Goal: Find specific page/section: Find specific page/section

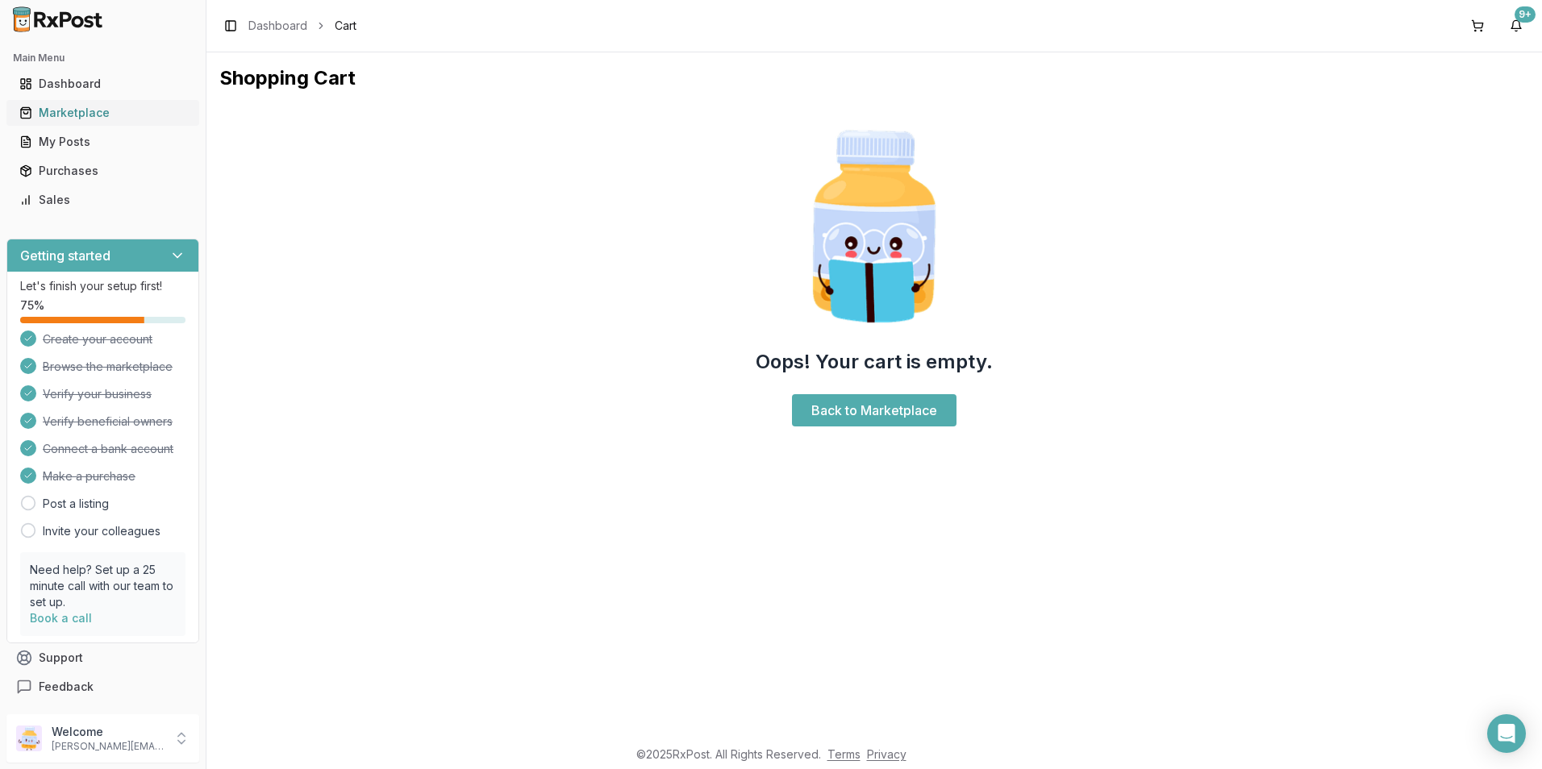
click at [70, 105] on div "Marketplace" at bounding box center [102, 113] width 167 height 16
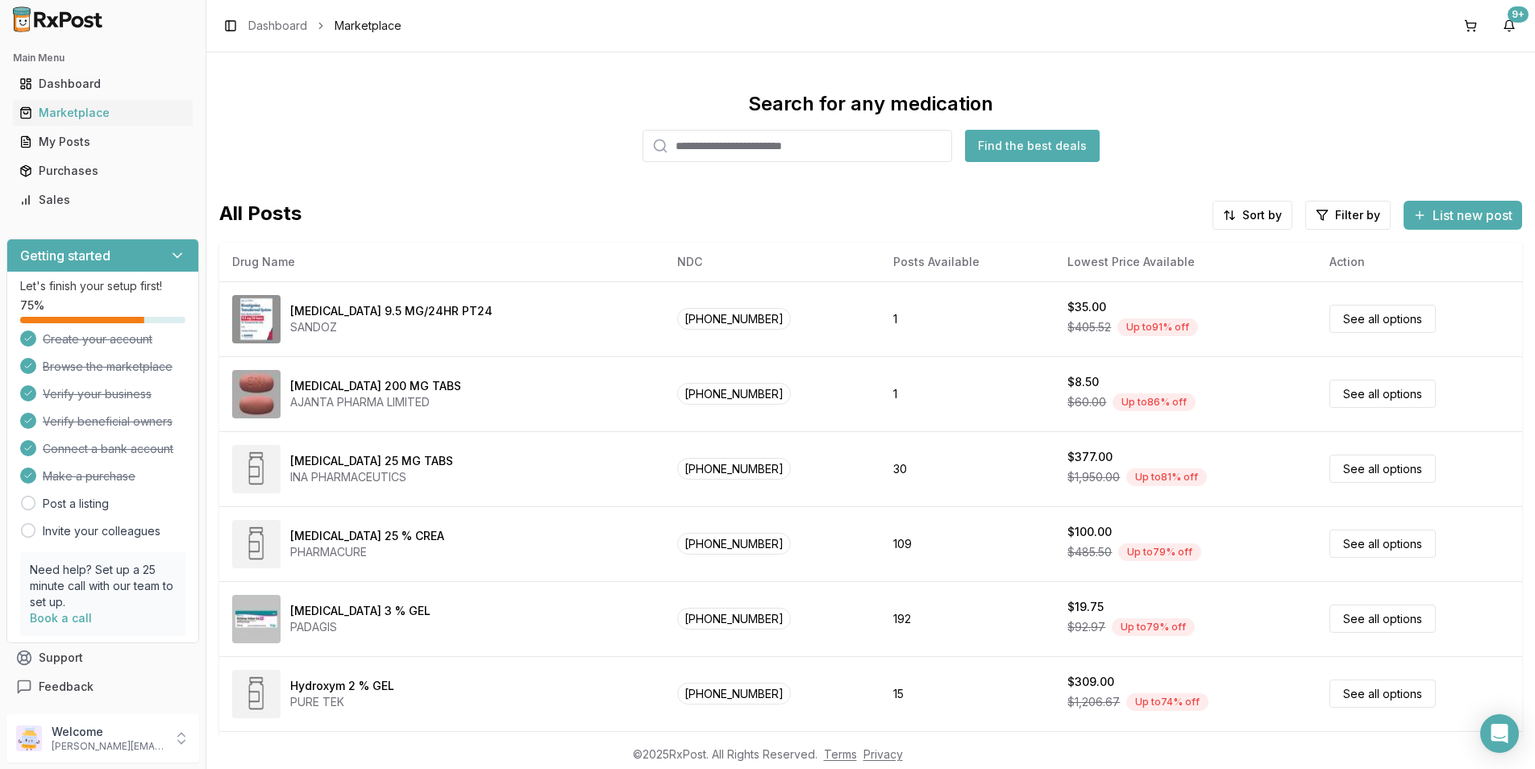
click at [681, 142] on input "search" at bounding box center [798, 146] width 310 height 32
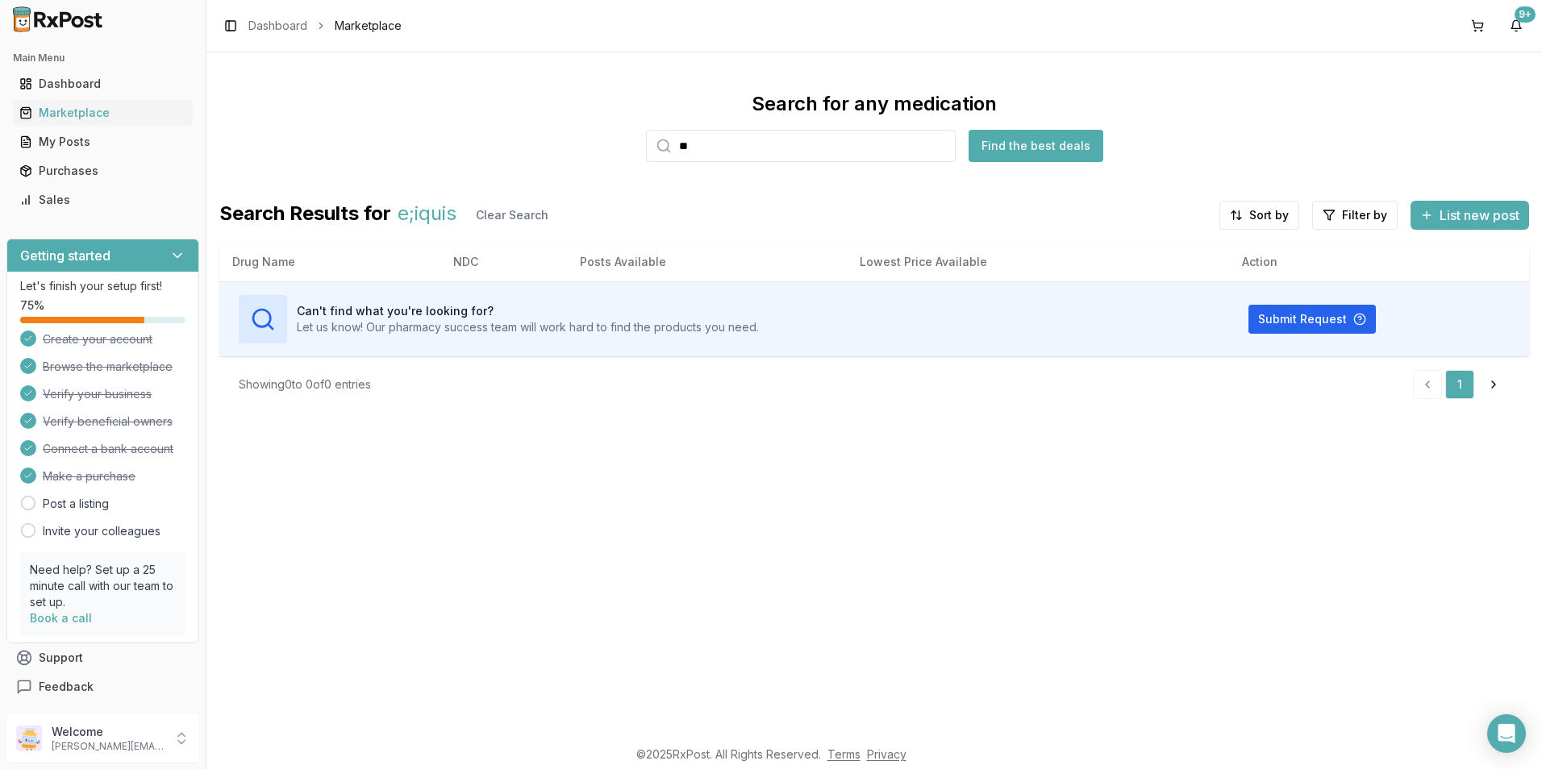
type input "*"
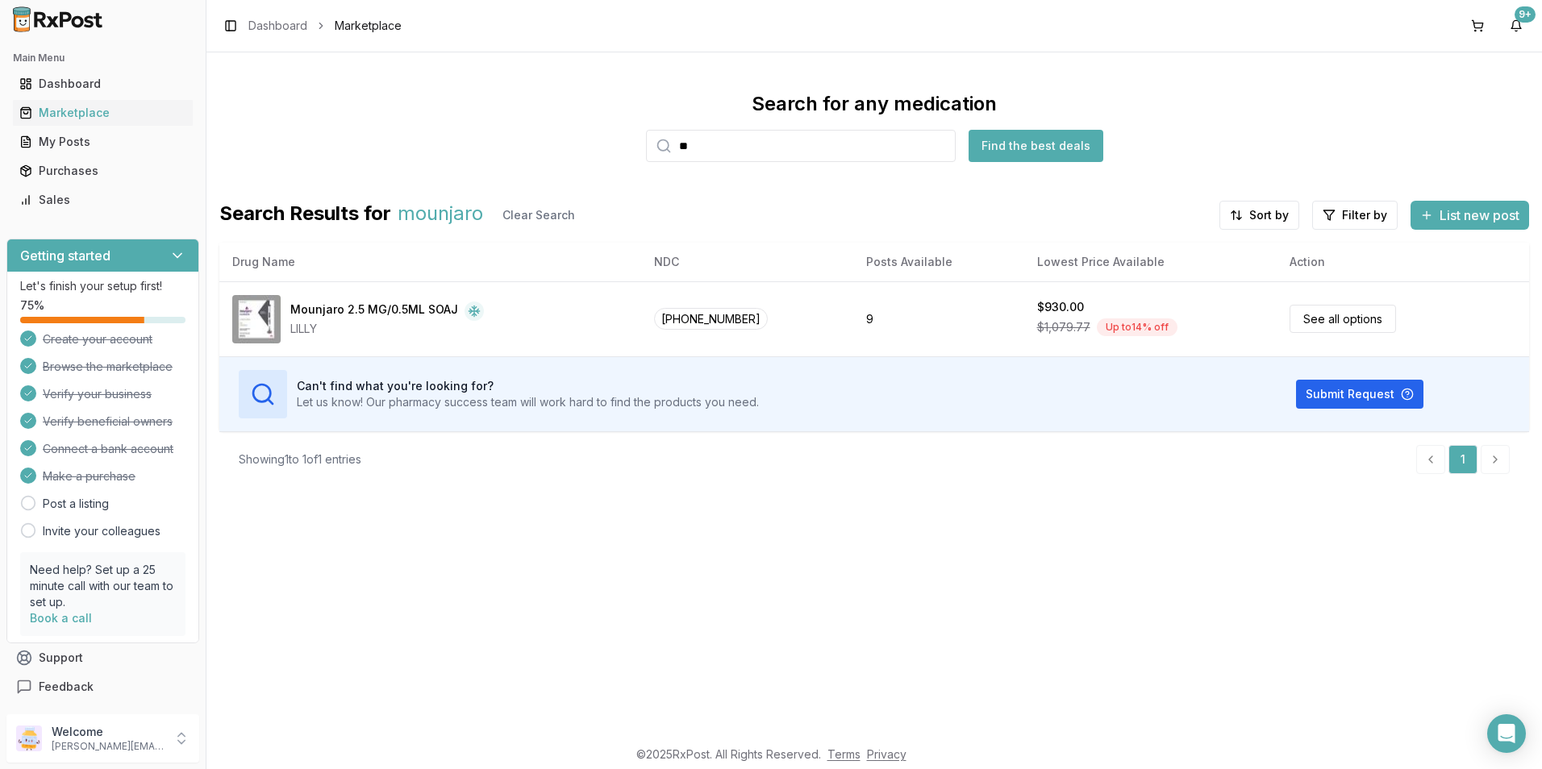
type input "*"
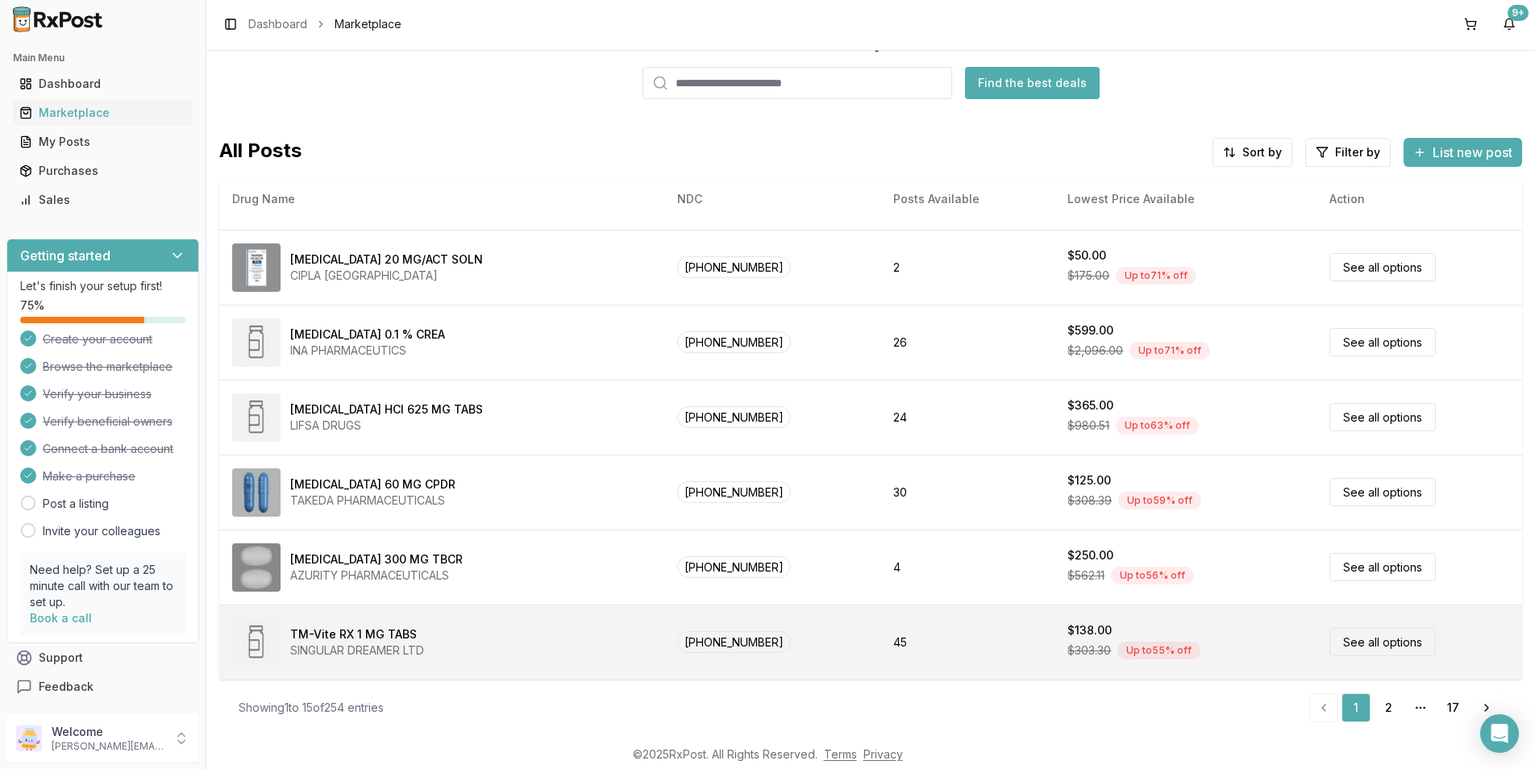
scroll to position [2, 0]
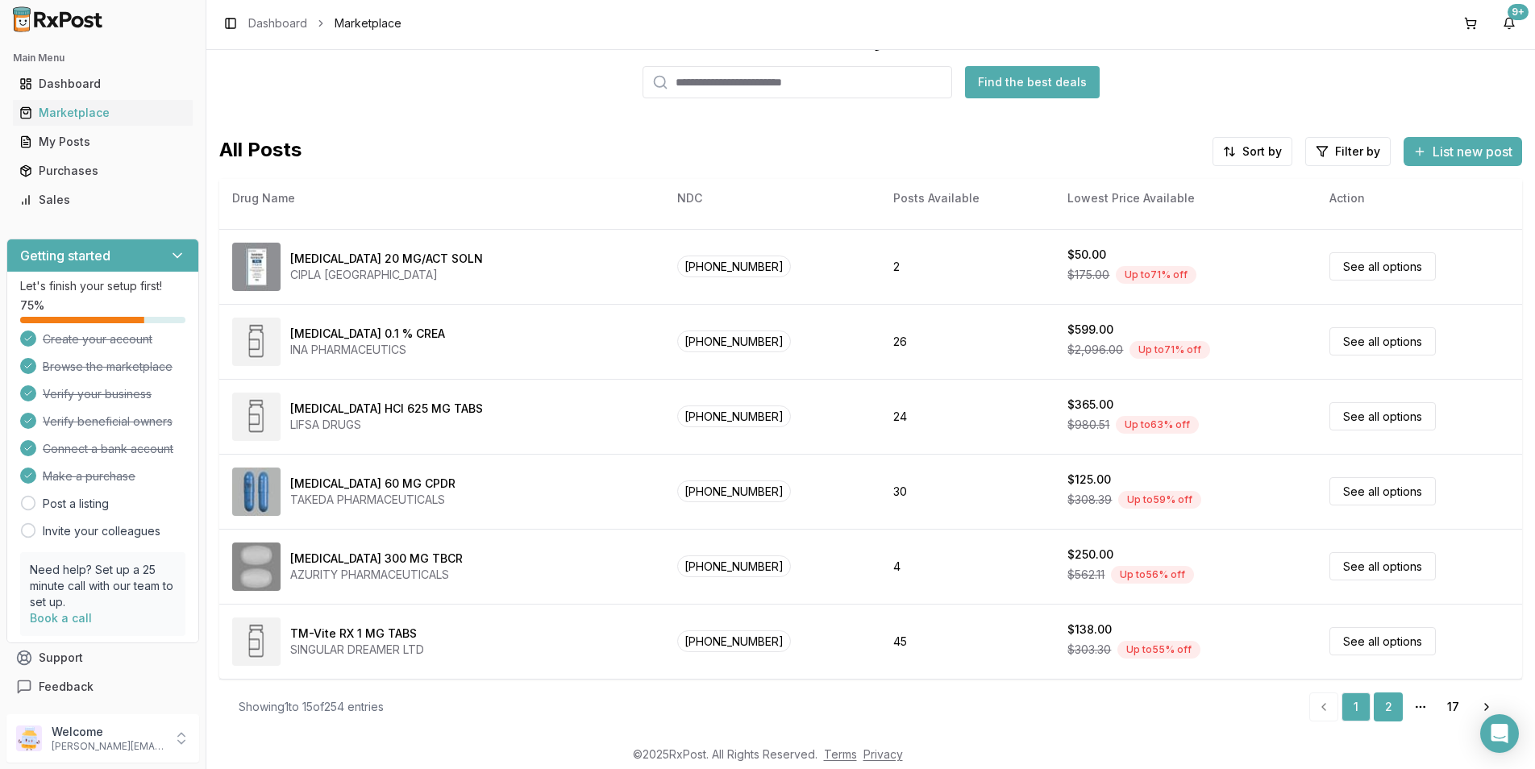
click at [1378, 704] on link "2" at bounding box center [1388, 707] width 29 height 29
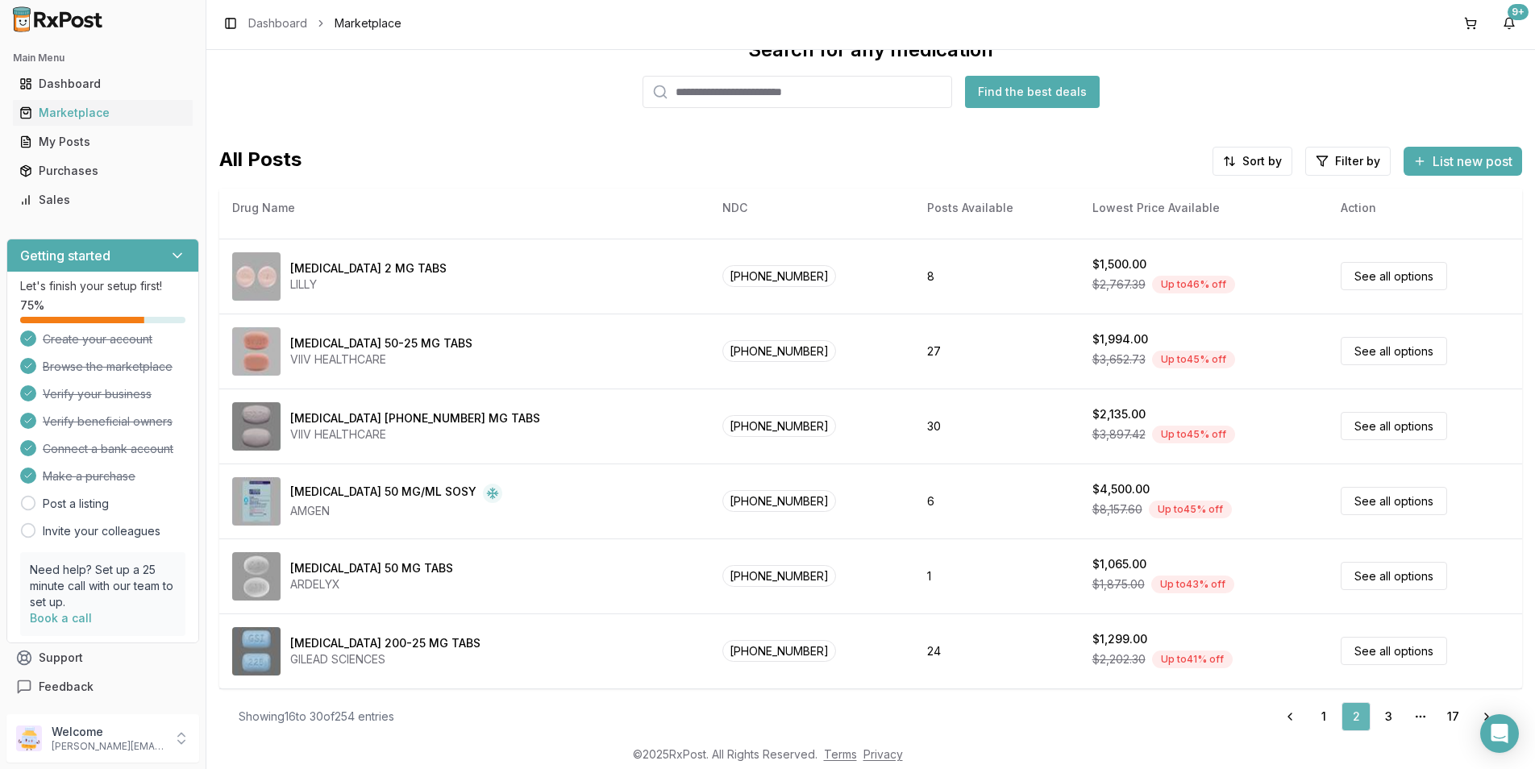
scroll to position [61, 0]
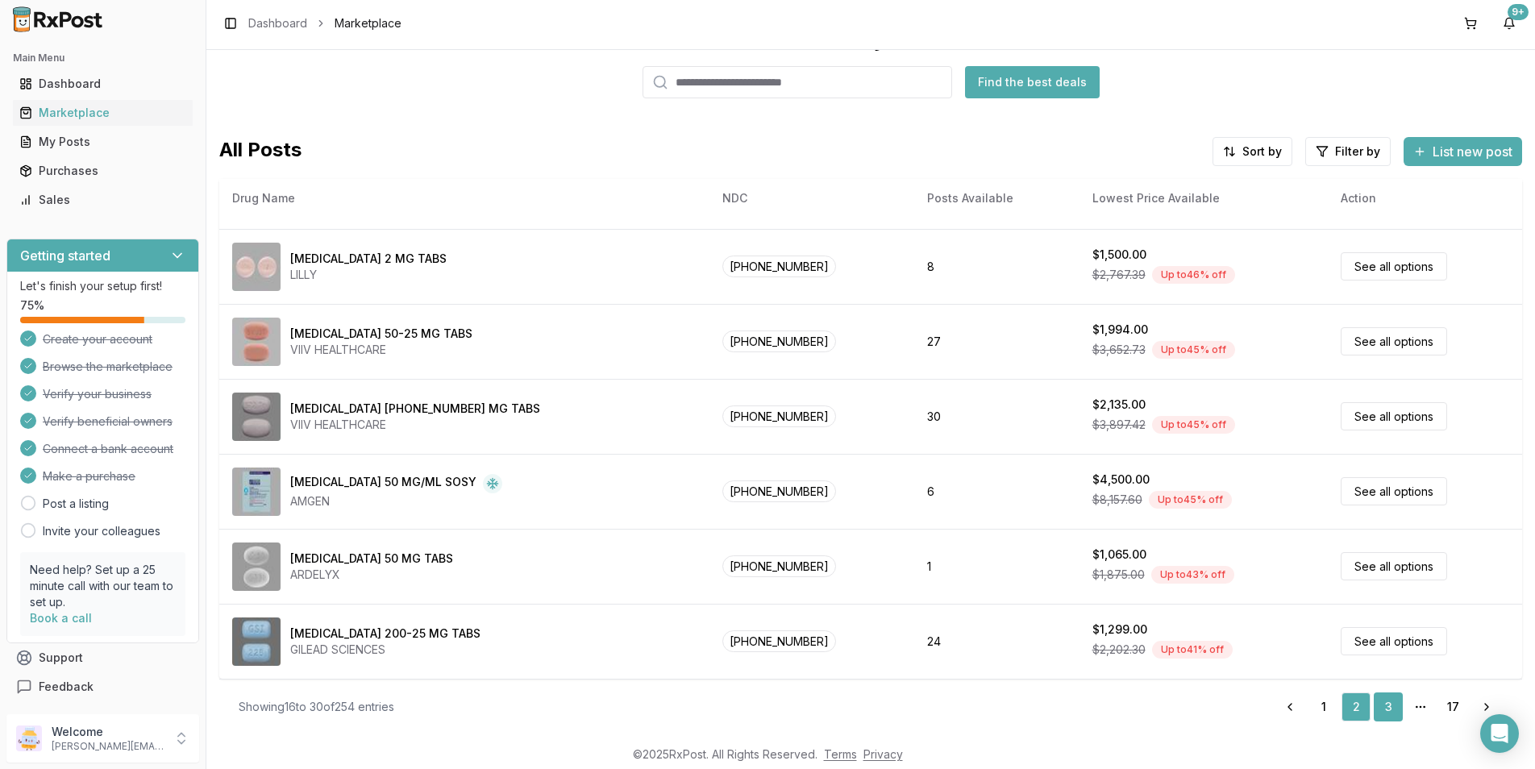
click at [1379, 699] on link "3" at bounding box center [1388, 707] width 29 height 29
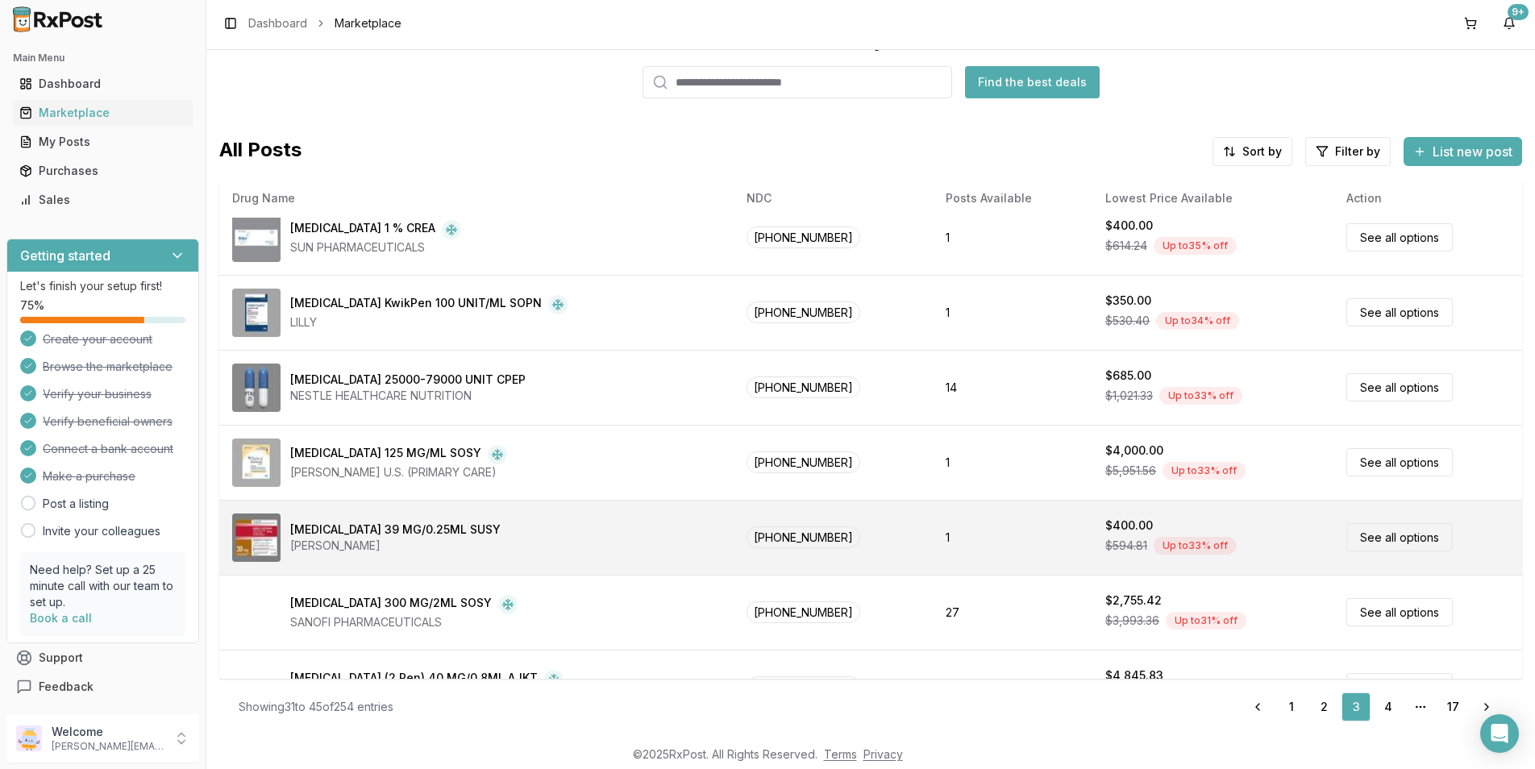
scroll to position [664, 0]
